Goal: Task Accomplishment & Management: Use online tool/utility

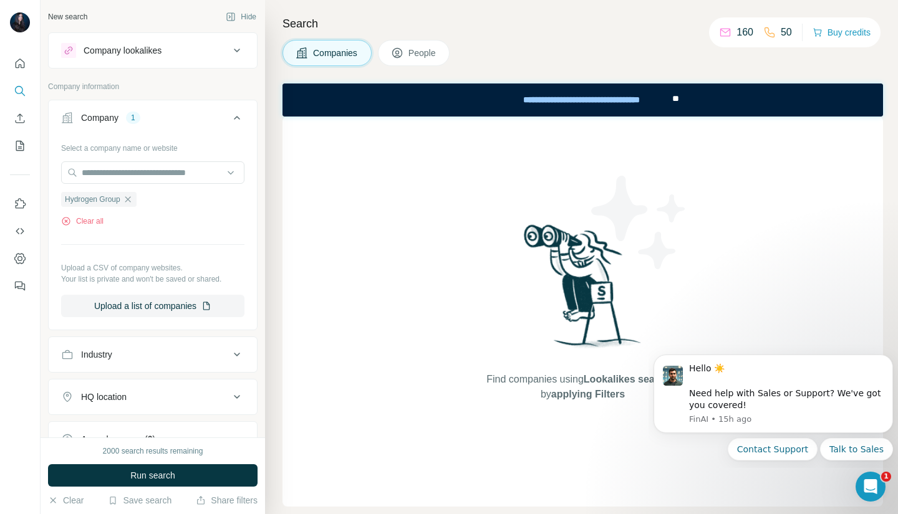
click at [97, 114] on div "Company" at bounding box center [99, 118] width 37 height 12
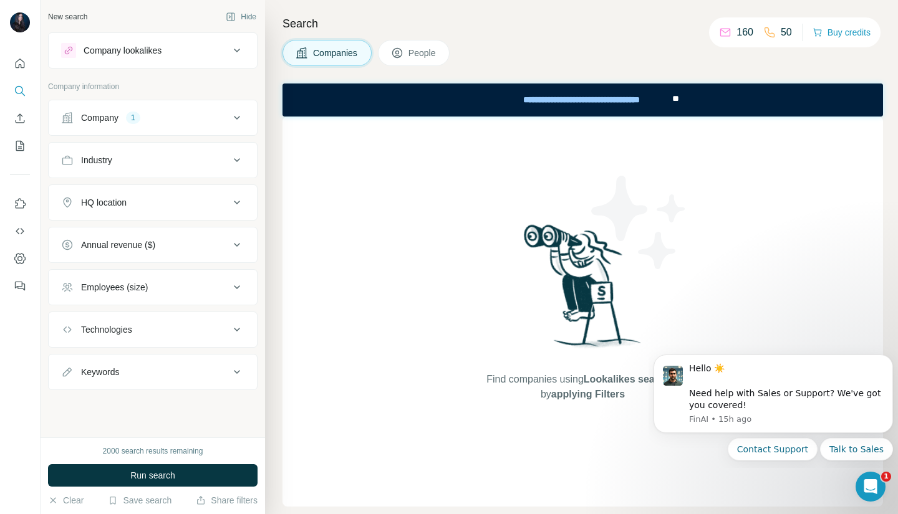
click at [163, 112] on div "Company 1" at bounding box center [145, 118] width 168 height 12
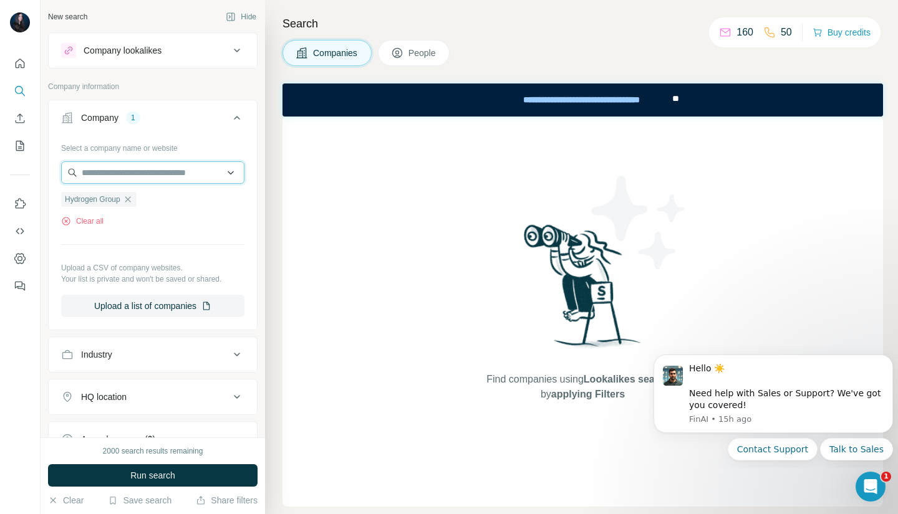
click at [124, 176] on input "text" at bounding box center [152, 172] width 183 height 22
click at [294, 222] on div "Find companies using Lookalikes search or by applying Filters" at bounding box center [582, 312] width 600 height 390
click at [130, 200] on icon "button" at bounding box center [128, 199] width 10 height 10
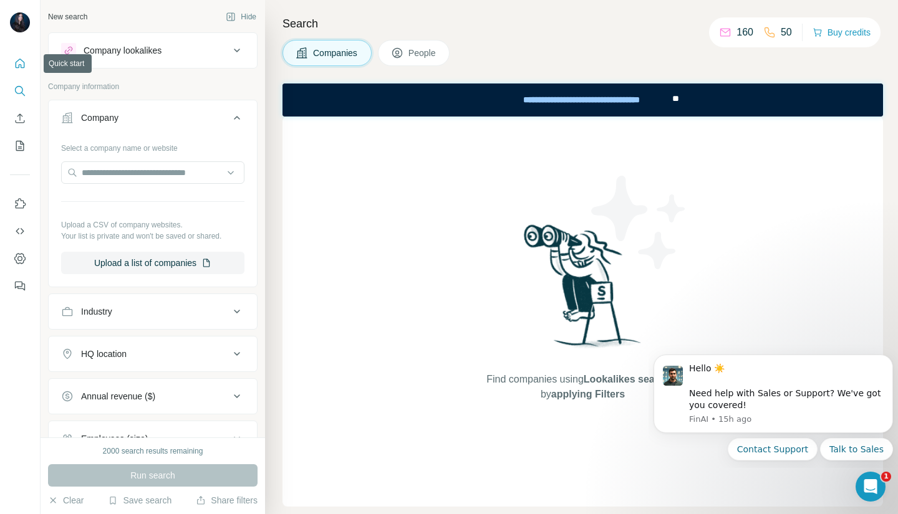
click at [14, 67] on icon "Quick start" at bounding box center [20, 63] width 12 height 12
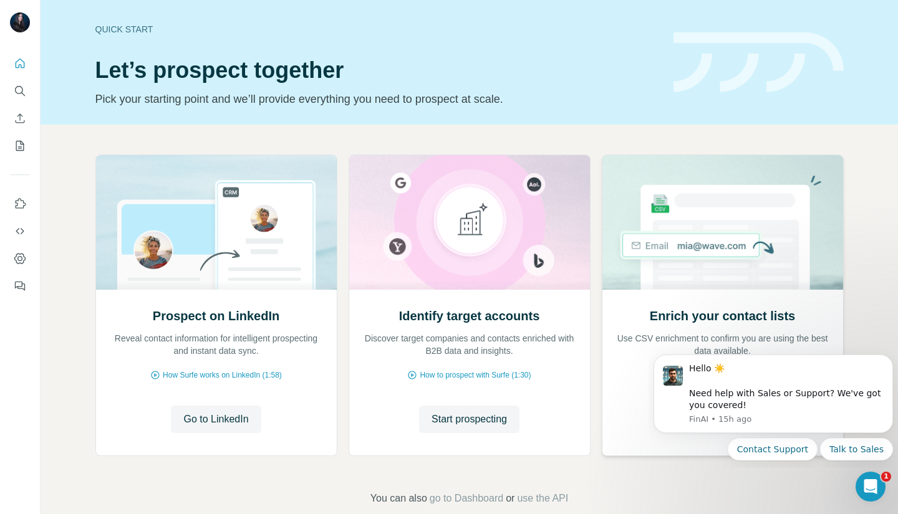
click at [756, 266] on img at bounding box center [723, 222] width 242 height 135
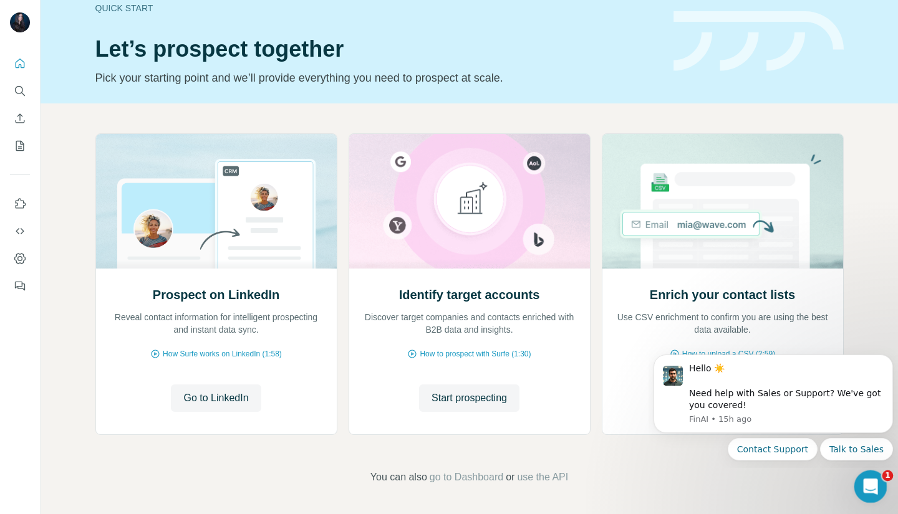
click at [860, 484] on icon "Open Intercom Messenger" at bounding box center [868, 485] width 21 height 21
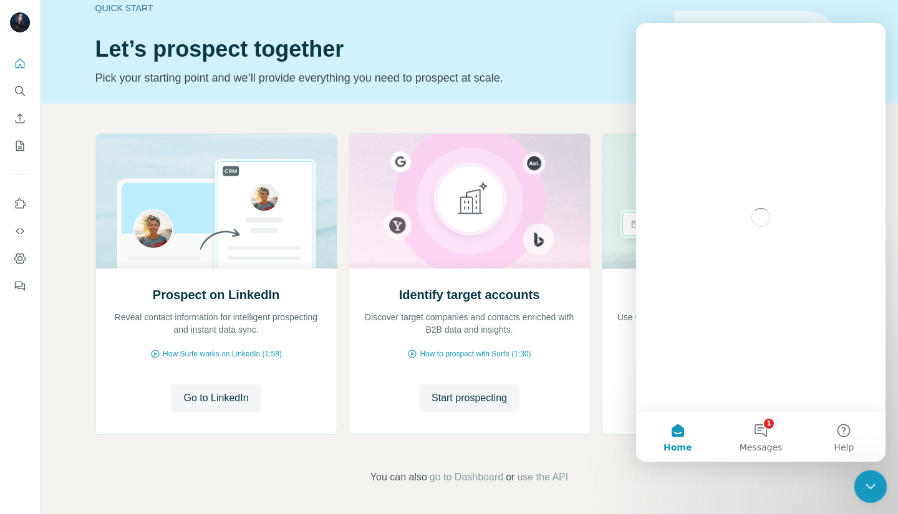
scroll to position [0, 0]
click at [859, 484] on div "Close Intercom Messenger" at bounding box center [868, 485] width 30 height 30
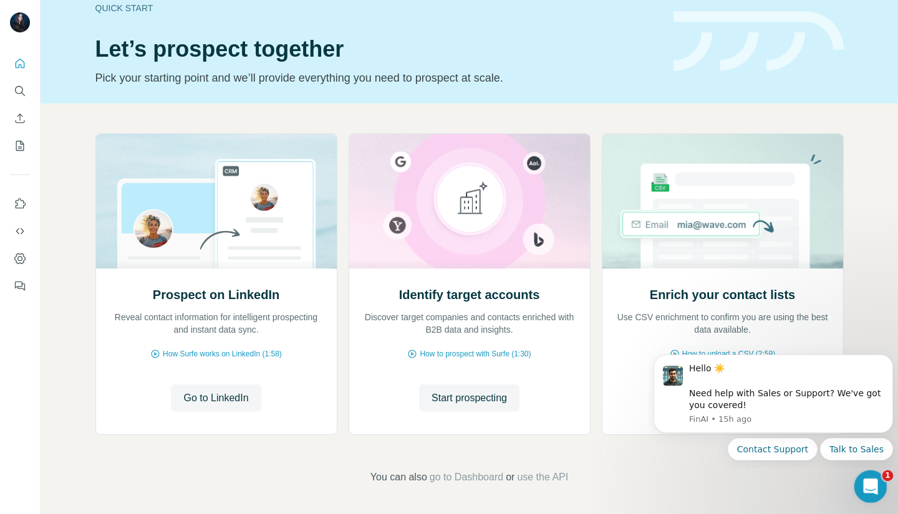
click at [857, 487] on div "Open Intercom Messenger" at bounding box center [868, 484] width 41 height 41
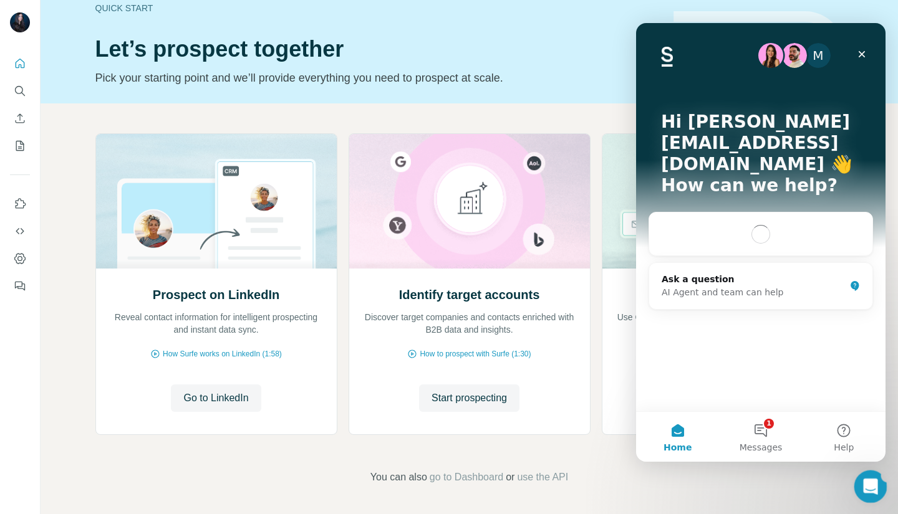
click at [857, 485] on div "Open Intercom Messenger" at bounding box center [868, 484] width 41 height 41
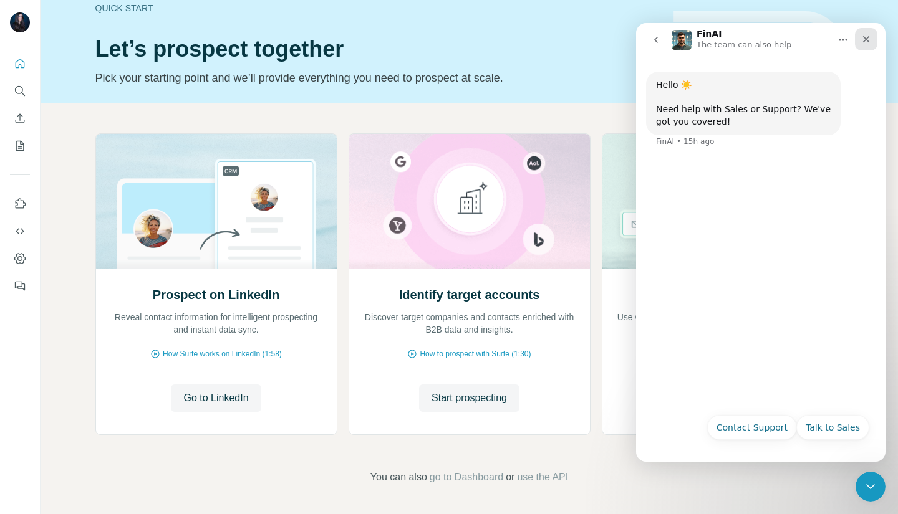
click at [867, 41] on icon "Close" at bounding box center [866, 39] width 10 height 10
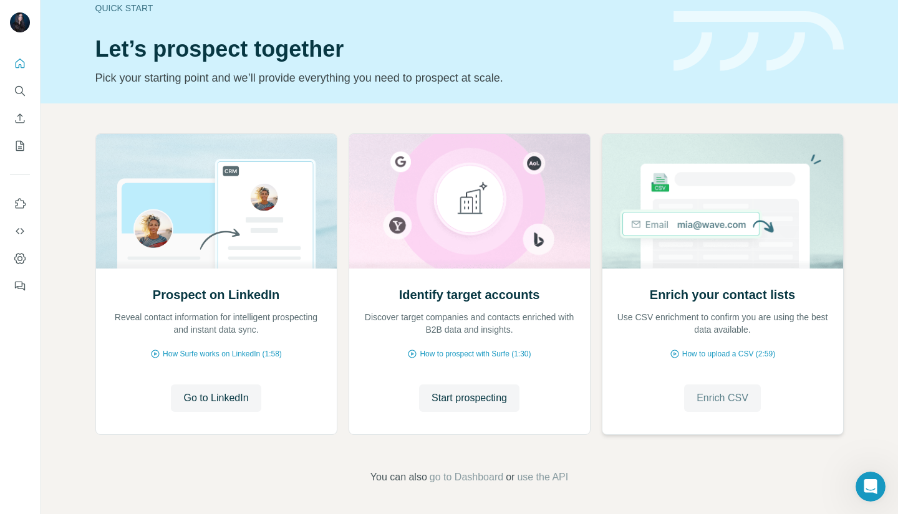
click at [729, 397] on span "Enrich CSV" at bounding box center [722, 398] width 52 height 15
